Goal: Find specific page/section: Find specific page/section

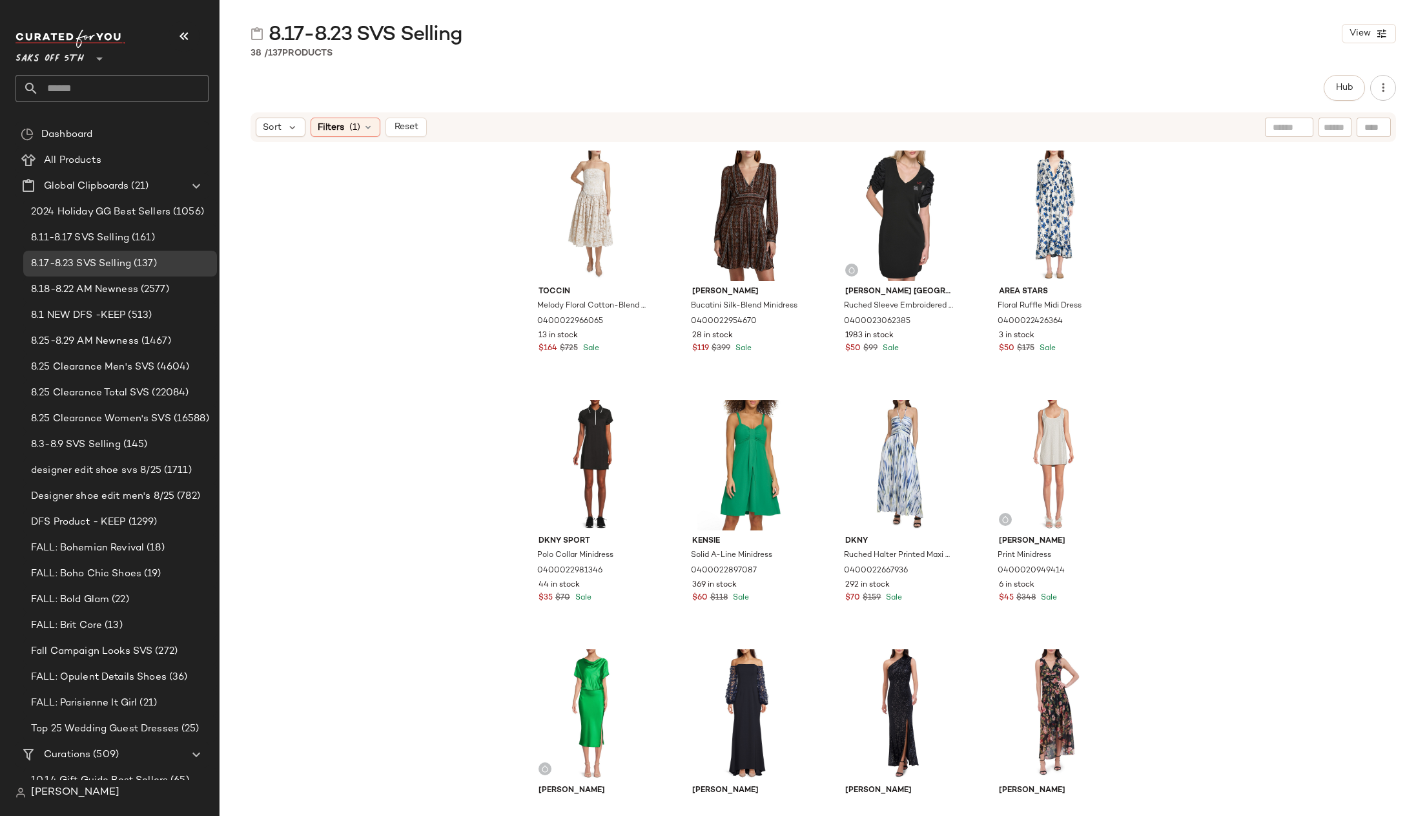
click at [65, 88] on input "text" at bounding box center [124, 88] width 170 height 27
type input "*"
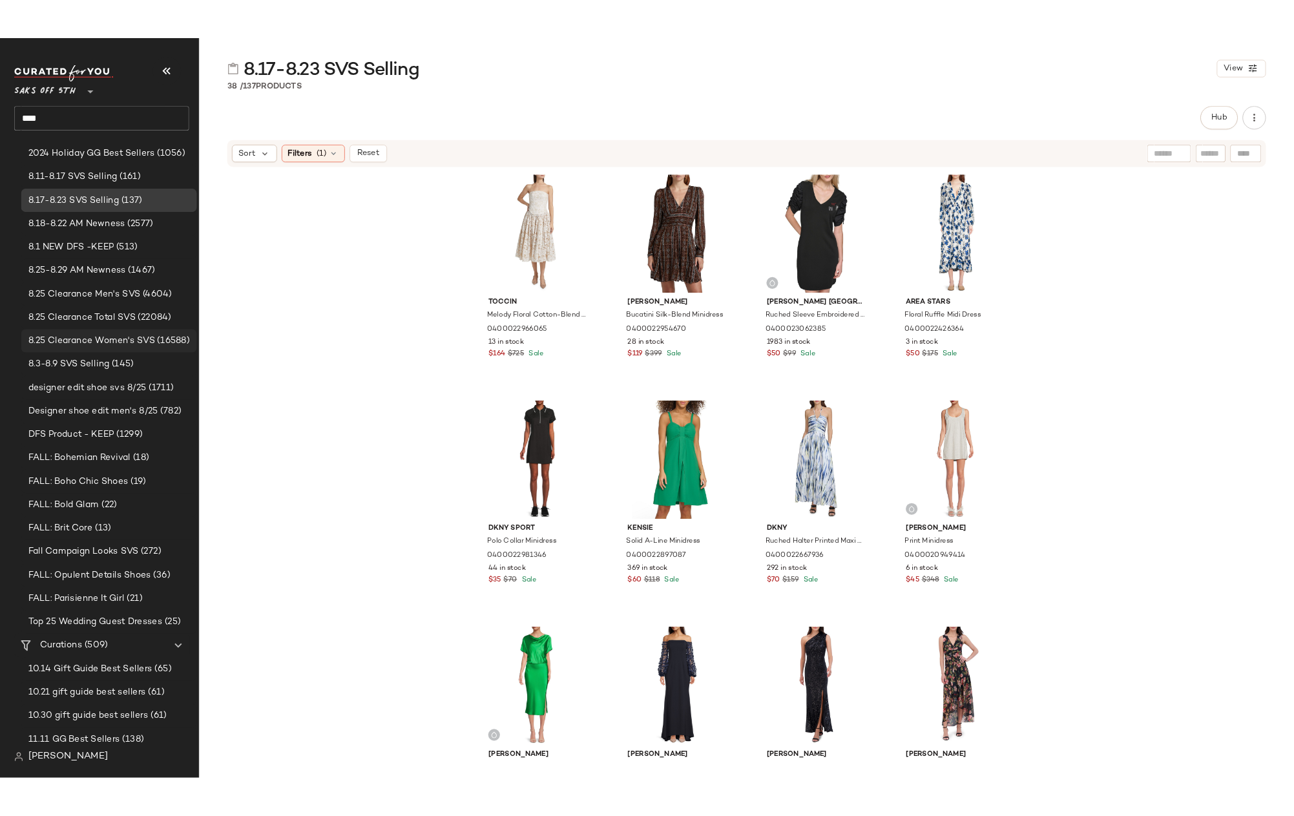
scroll to position [260, 0]
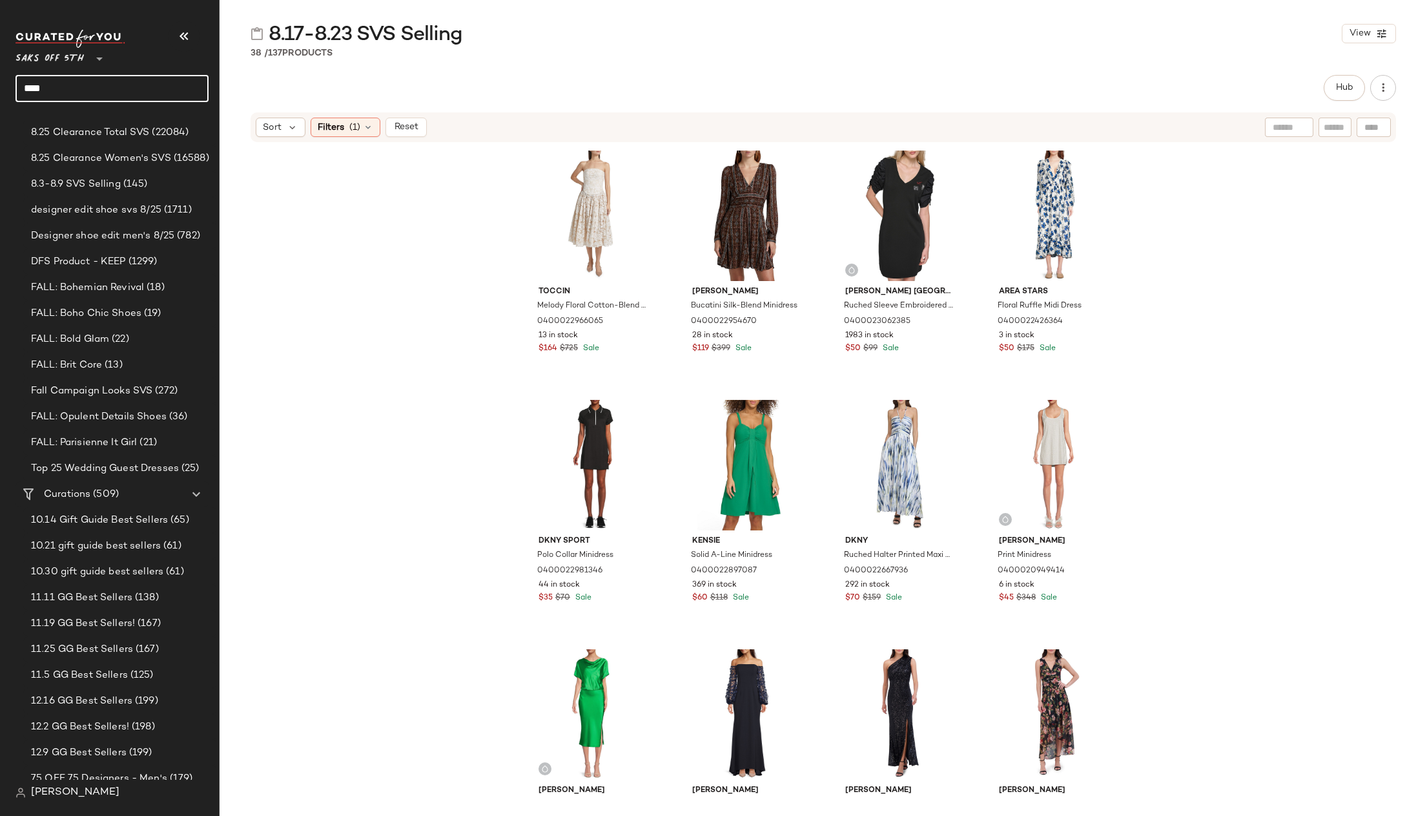
click at [360, 334] on div "Toccin Melody Floral Cotton-Blend Corset Midi-Dress 0400022966065 13 in stock $…" at bounding box center [824, 471] width 1208 height 657
click at [58, 85] on input "****" at bounding box center [112, 88] width 193 height 27
type input "*"
click at [1167, 324] on div "Toccin Melody Floral Cotton-Blend Corset Midi-Dress 0400022966065 13 in stock $…" at bounding box center [824, 471] width 1208 height 657
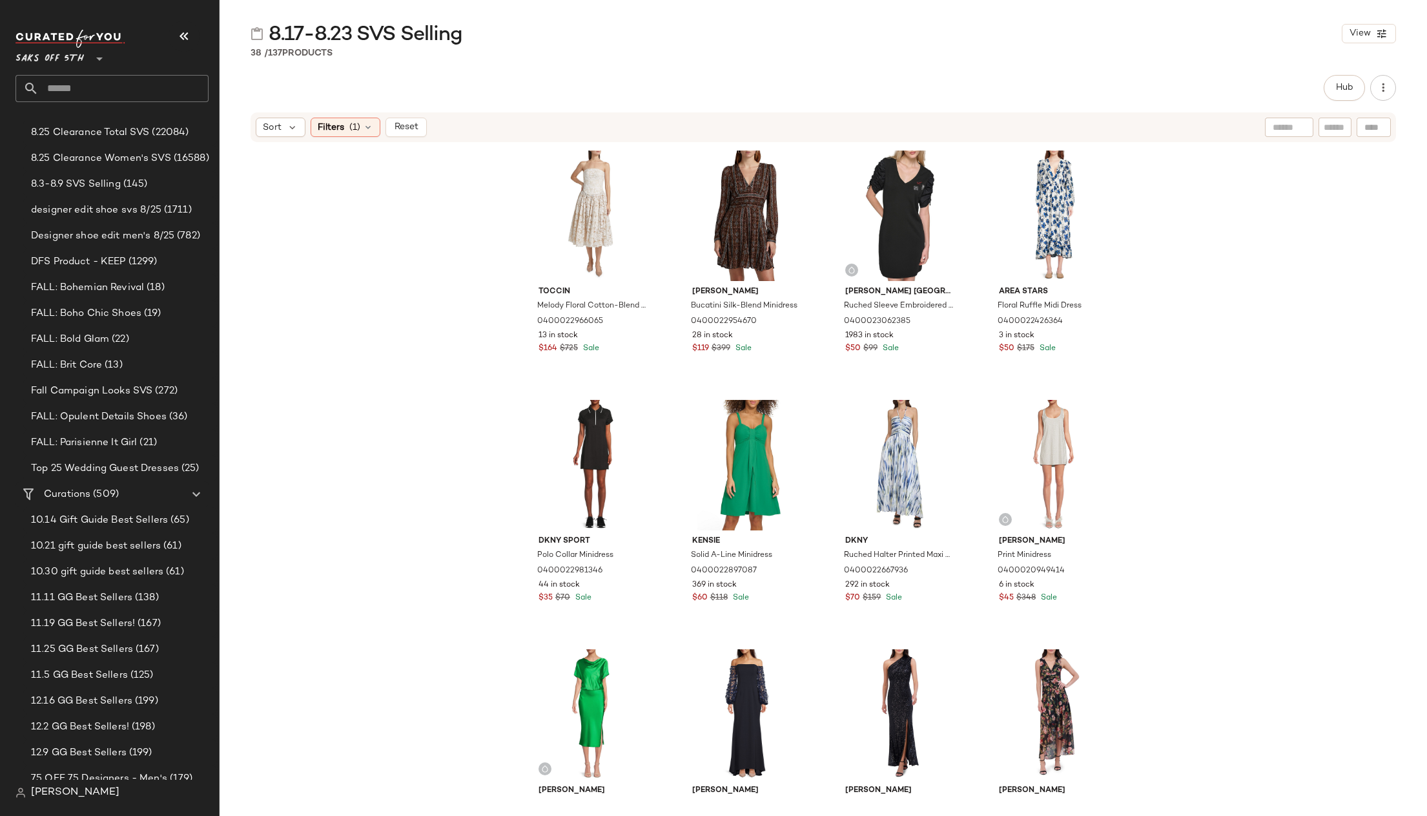
click at [1191, 359] on div "Toccin Melody Floral Cotton-Blend Corset Midi-Dress 0400022966065 13 in stock $…" at bounding box center [824, 471] width 1208 height 657
click at [1198, 350] on div "Toccin Melody Floral Cotton-Blend Corset Midi-Dress 0400022966065 13 in stock $…" at bounding box center [824, 471] width 1208 height 657
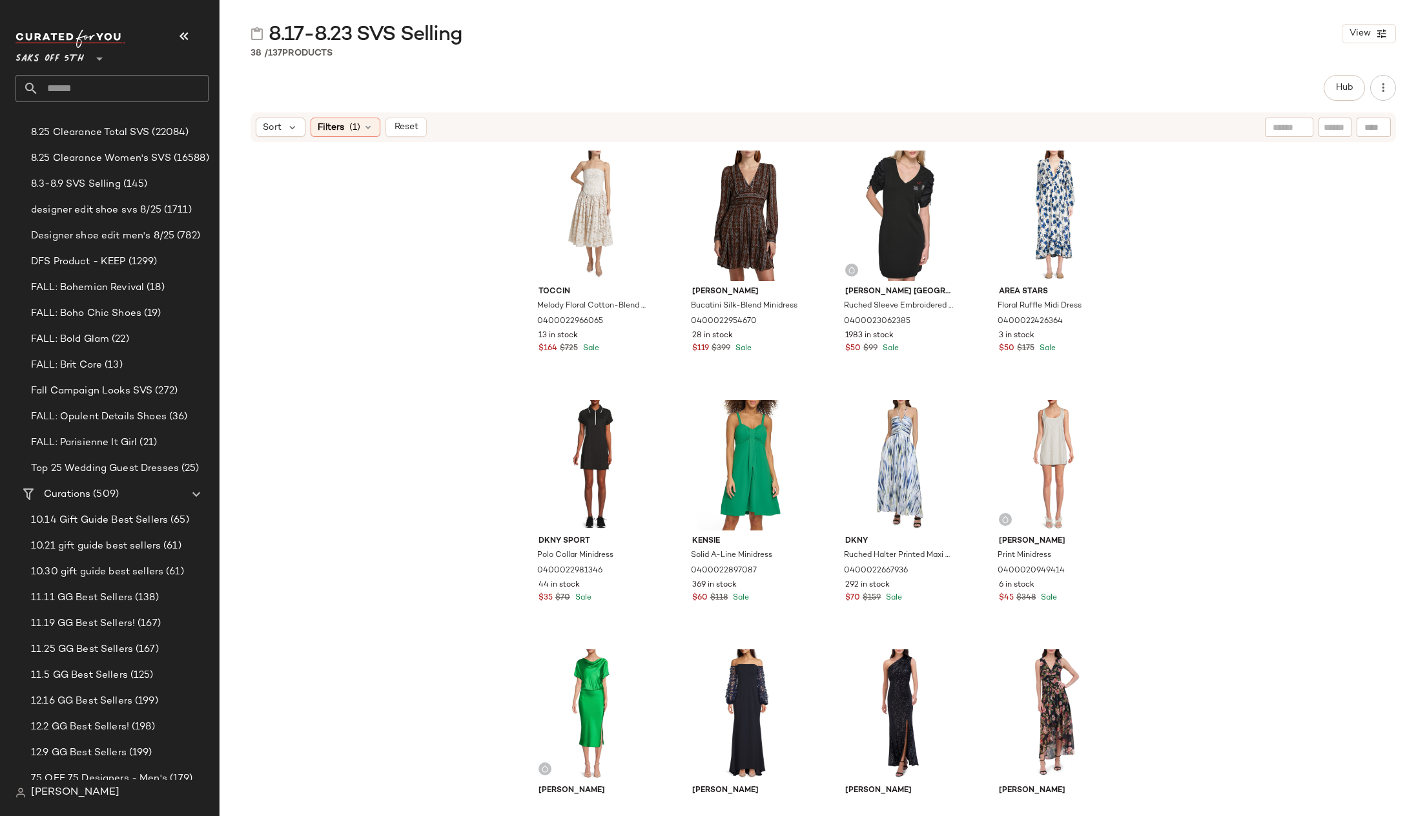
drag, startPoint x: 1249, startPoint y: 293, endPoint x: 1057, endPoint y: 107, distance: 267.2
click at [1250, 293] on div "Toccin Melody Floral Cotton-Blend Corset Midi-Dress 0400022966065 13 in stock $…" at bounding box center [824, 471] width 1208 height 657
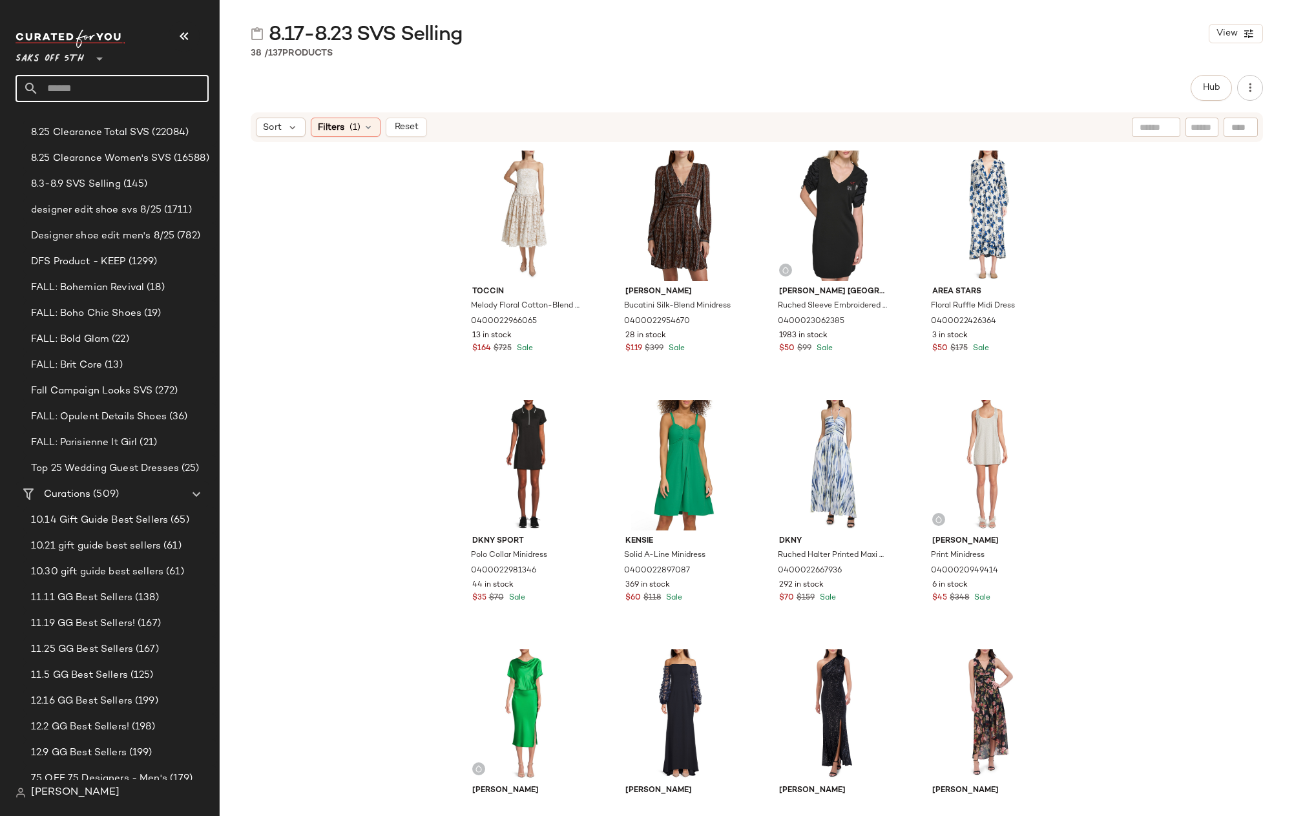
click at [73, 96] on input "text" at bounding box center [124, 88] width 170 height 27
type input "*"
click at [1162, 223] on div "Toccin Melody Floral Cotton-Blend Corset Midi-Dress 0400022966065 13 in stock $…" at bounding box center [757, 471] width 1074 height 657
click at [1204, 282] on div "Toccin Melody Floral Cotton-Blend Corset Midi-Dress 0400022966065 13 in stock $…" at bounding box center [757, 471] width 1074 height 657
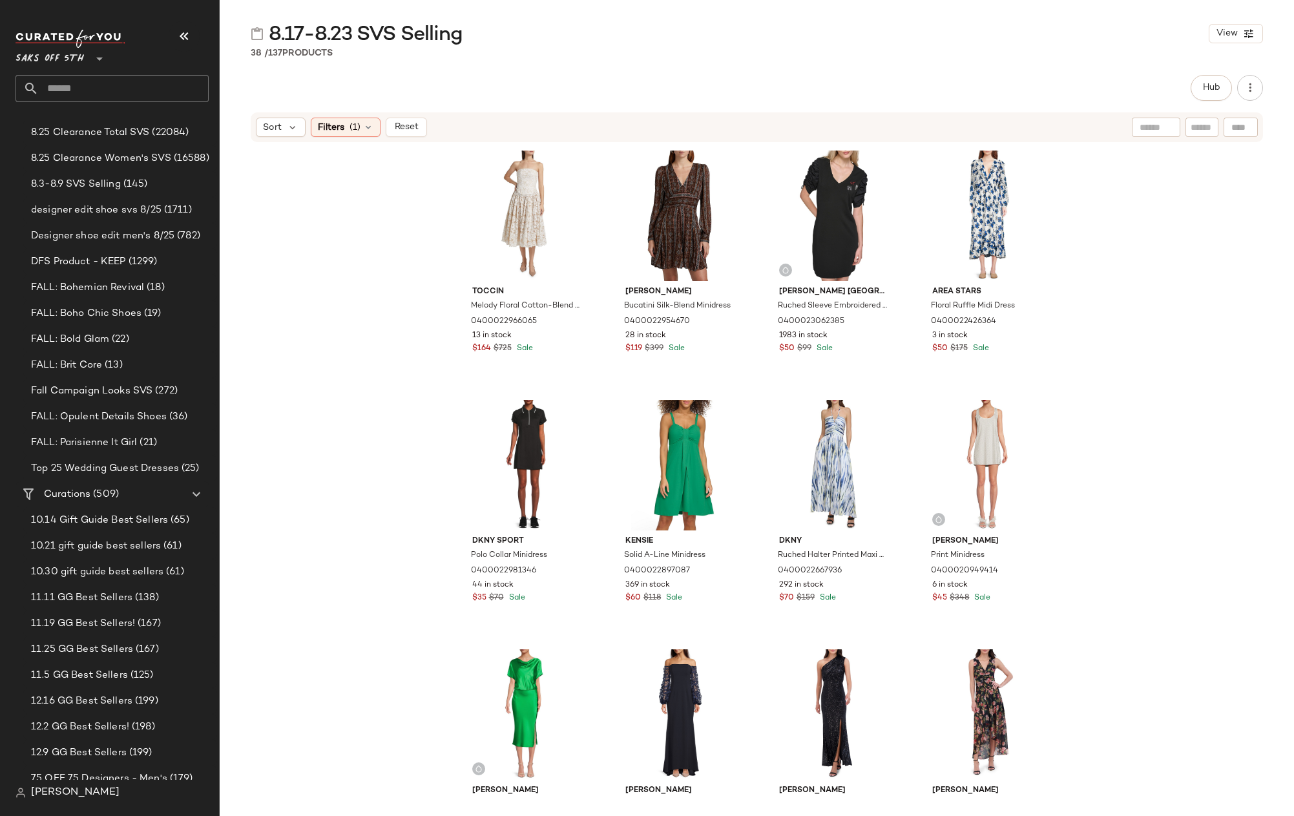
click at [1204, 282] on div "Toccin Melody Floral Cotton-Blend Corset Midi-Dress 0400022966065 13 in stock $…" at bounding box center [757, 471] width 1074 height 657
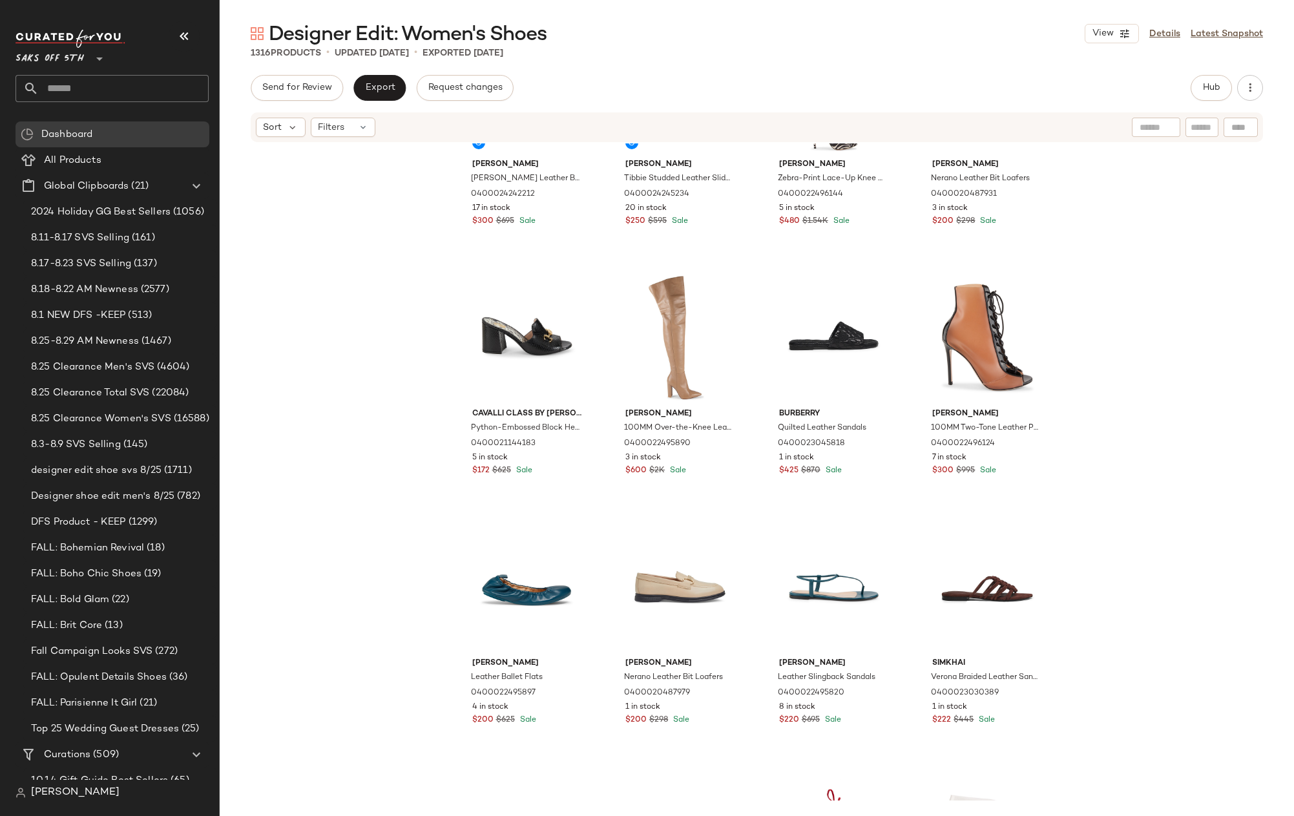
click at [1152, 247] on div "[PERSON_NAME] [PERSON_NAME] Leather Buckle Ankle Booties 0400024242212 17 in st…" at bounding box center [757, 471] width 1074 height 657
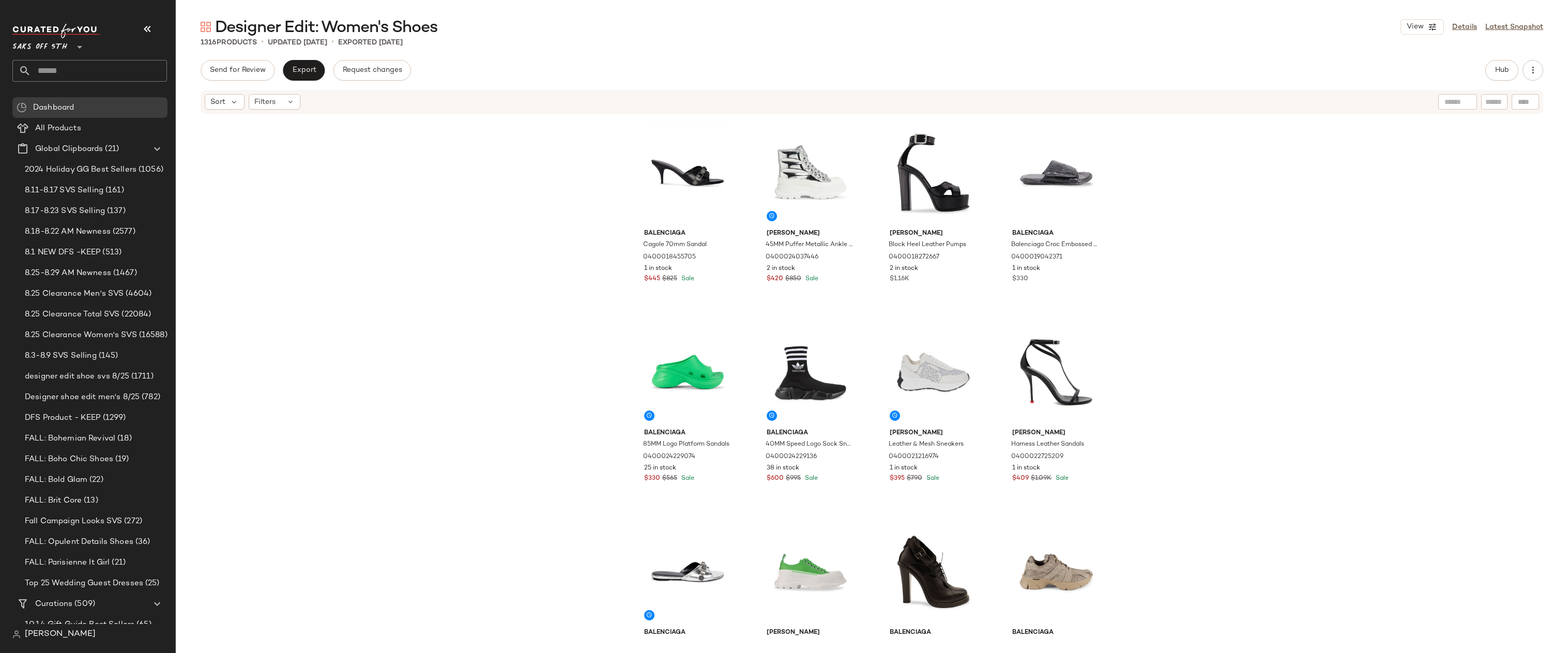
click at [1035, 197] on div "Balenciaga Cagole 70mm Sandal 0400018455705 1 in stock $445 $825 Sale McQueen 4…" at bounding box center [872, 377] width 1392 height 526
